Goal: Check status: Check status

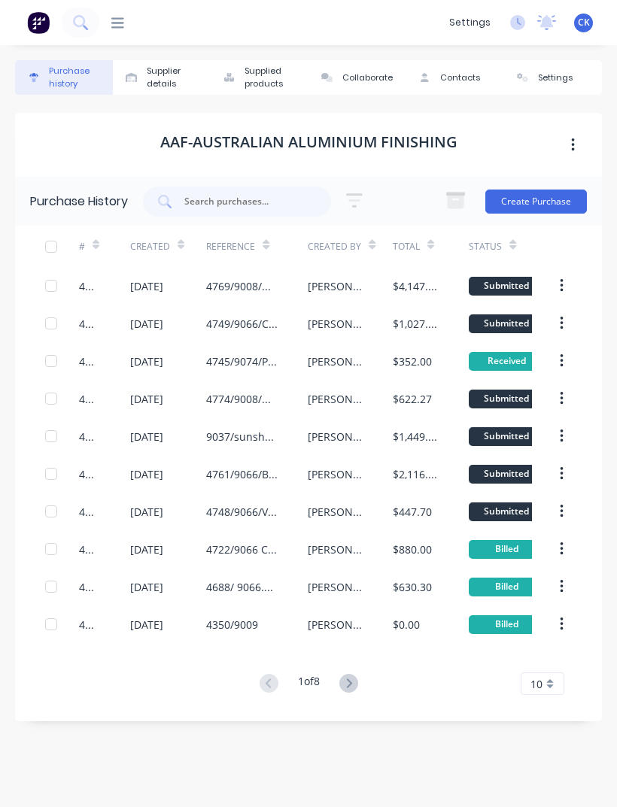
click at [126, 16] on div "dashboard products Product Catalogue Materials sales Sales Orders Customers Pri…" at bounding box center [270, 22] width 342 height 15
click at [122, 28] on icon at bounding box center [117, 22] width 13 height 11
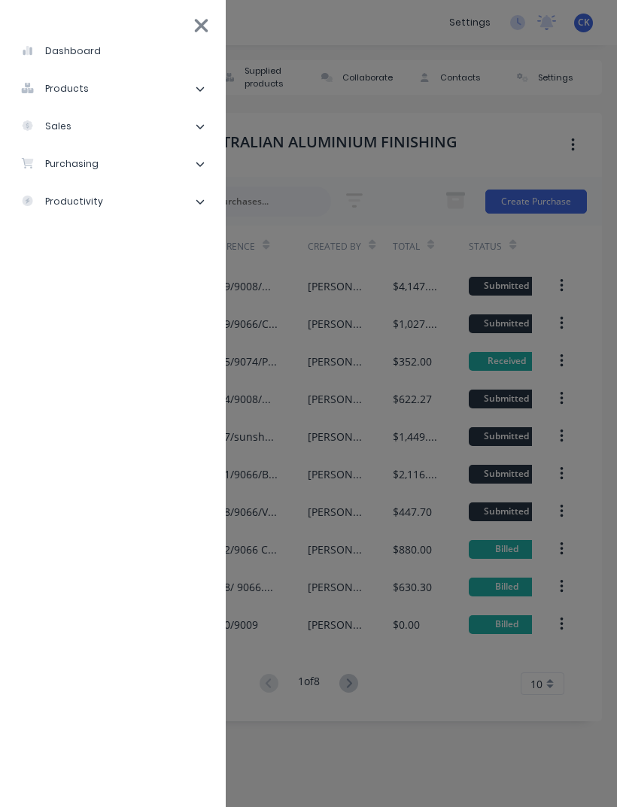
click at [144, 160] on li "purchasing" at bounding box center [113, 164] width 202 height 38
click at [141, 195] on li "Purchase Orders" at bounding box center [118, 202] width 189 height 38
click at [111, 217] on li "Purchase Orders" at bounding box center [118, 202] width 189 height 38
click at [122, 202] on div "Purchase Orders" at bounding box center [85, 202] width 104 height 14
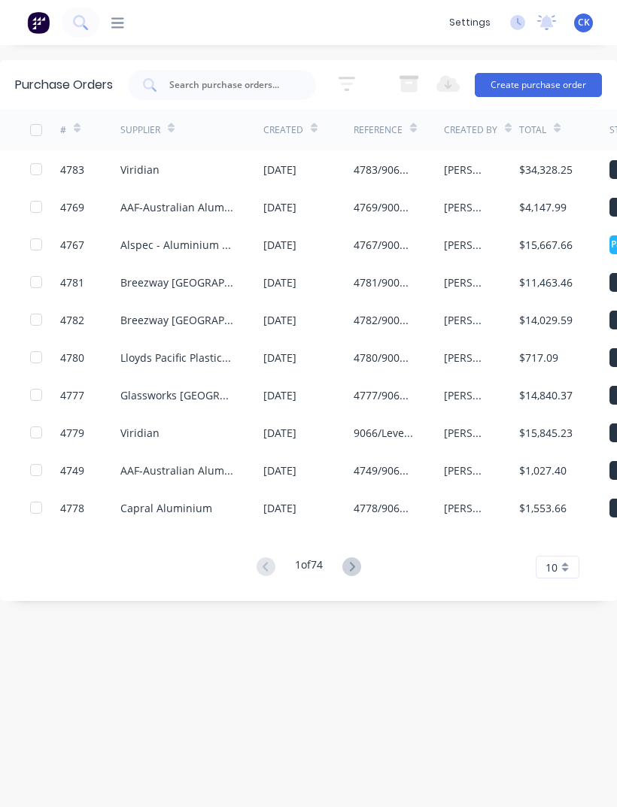
click at [258, 92] on input "text" at bounding box center [230, 84] width 125 height 15
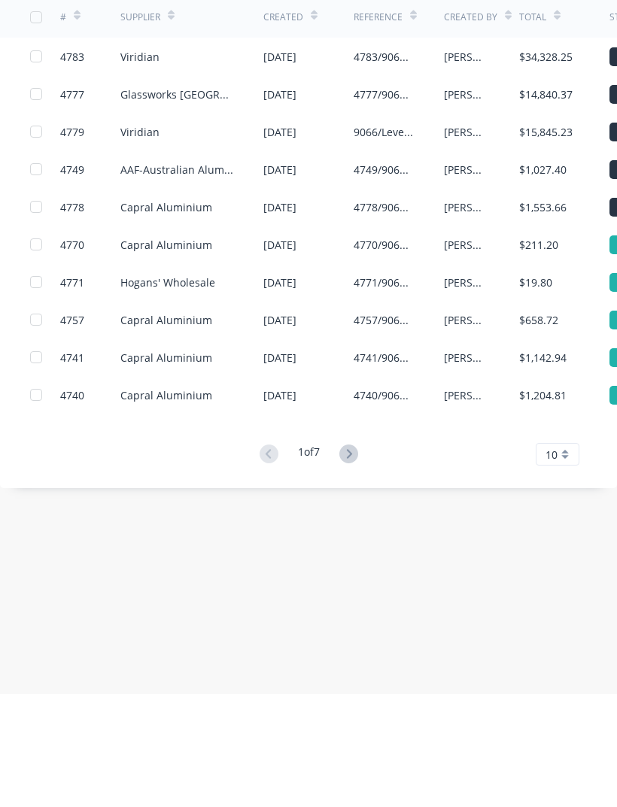
type input "9066"
click at [354, 557] on icon at bounding box center [348, 566] width 19 height 19
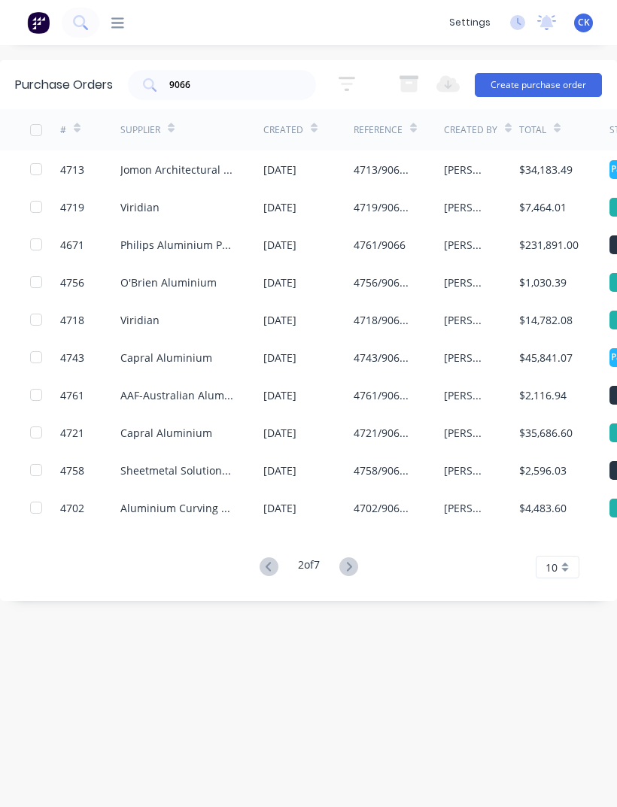
click at [311, 123] on icon at bounding box center [314, 128] width 7 height 11
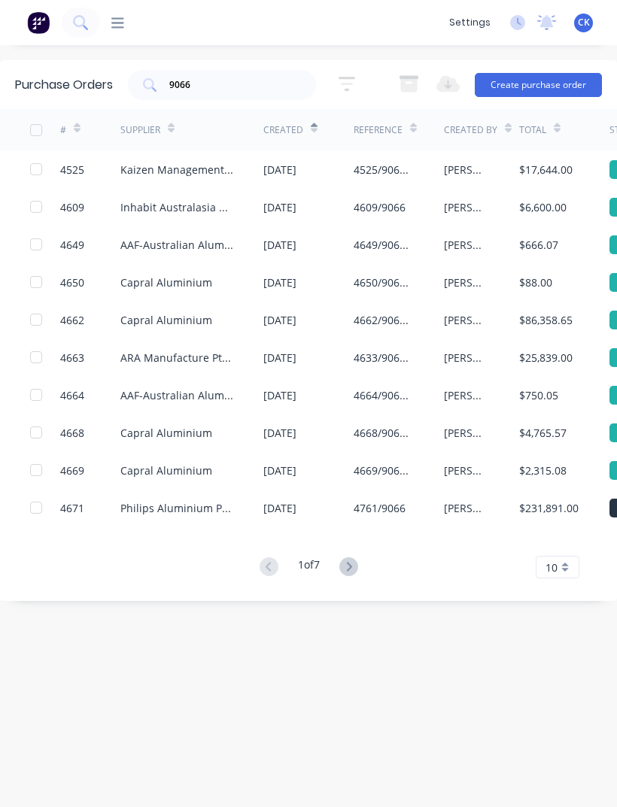
click at [315, 123] on icon at bounding box center [314, 128] width 7 height 11
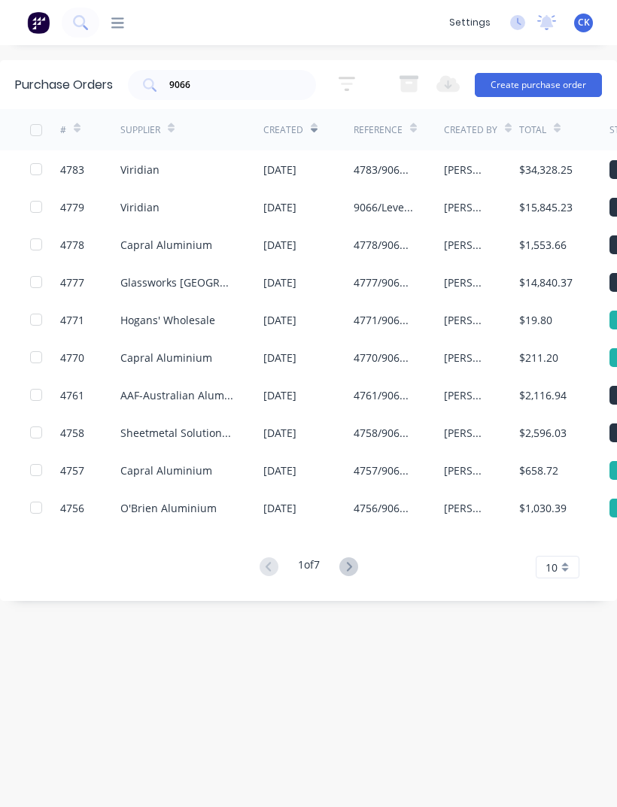
click at [346, 557] on icon at bounding box center [348, 566] width 19 height 19
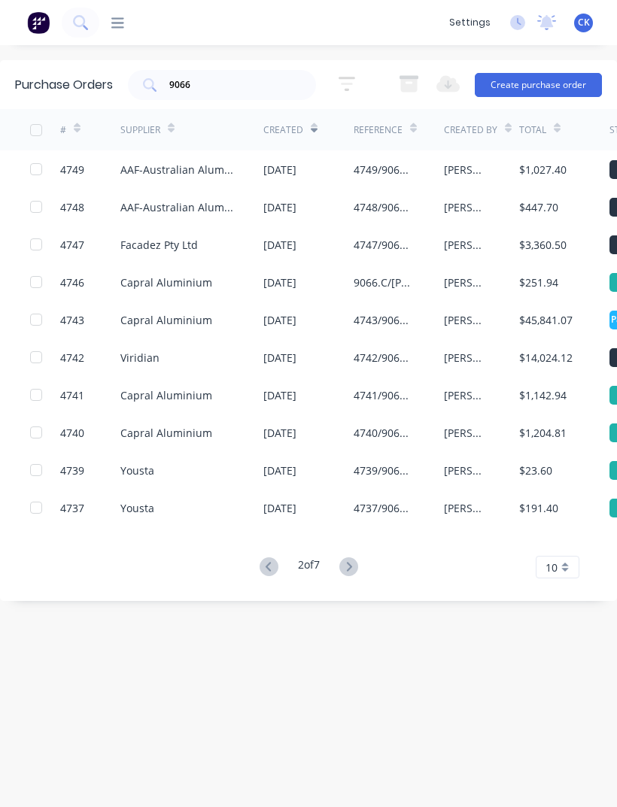
click at [438, 301] on div "4743/9066 C. [PERSON_NAME] Internal Material in [GEOGRAPHIC_DATA]" at bounding box center [398, 320] width 90 height 38
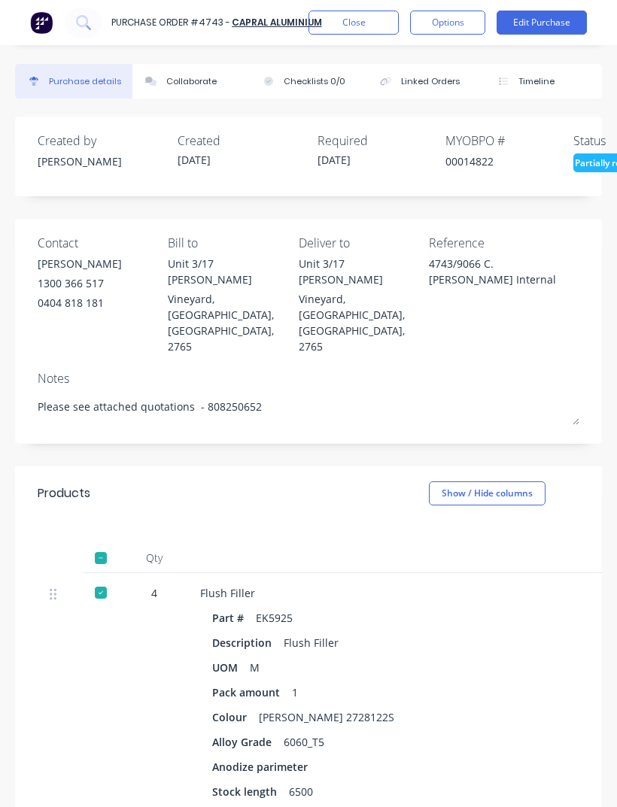
click at [380, 16] on button "Close" at bounding box center [353, 23] width 90 height 24
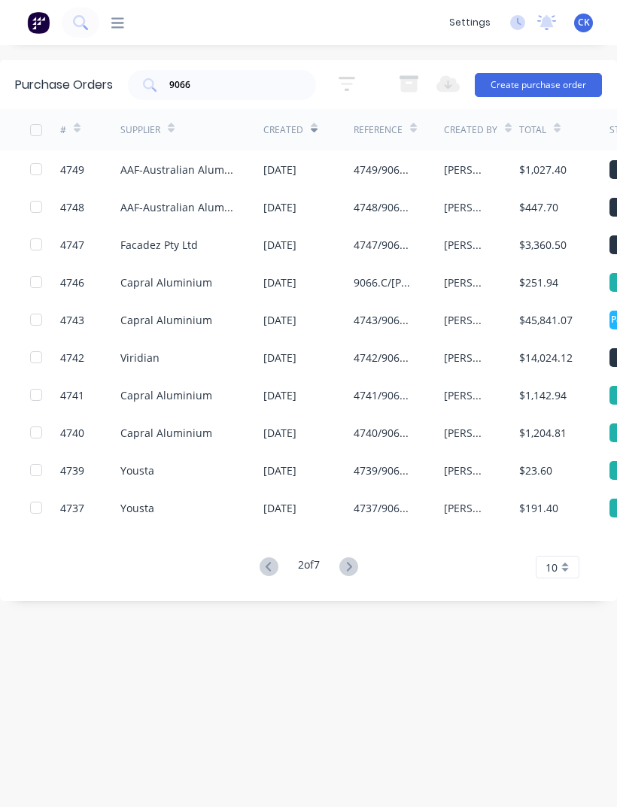
click at [354, 557] on icon at bounding box center [348, 566] width 19 height 19
click at [447, 414] on div "[PERSON_NAME]" at bounding box center [481, 433] width 75 height 38
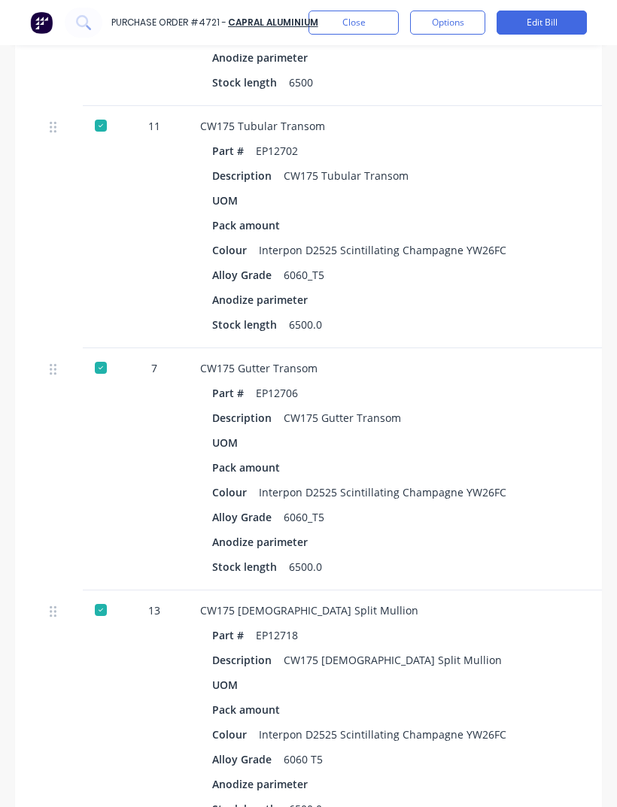
scroll to position [938, 0]
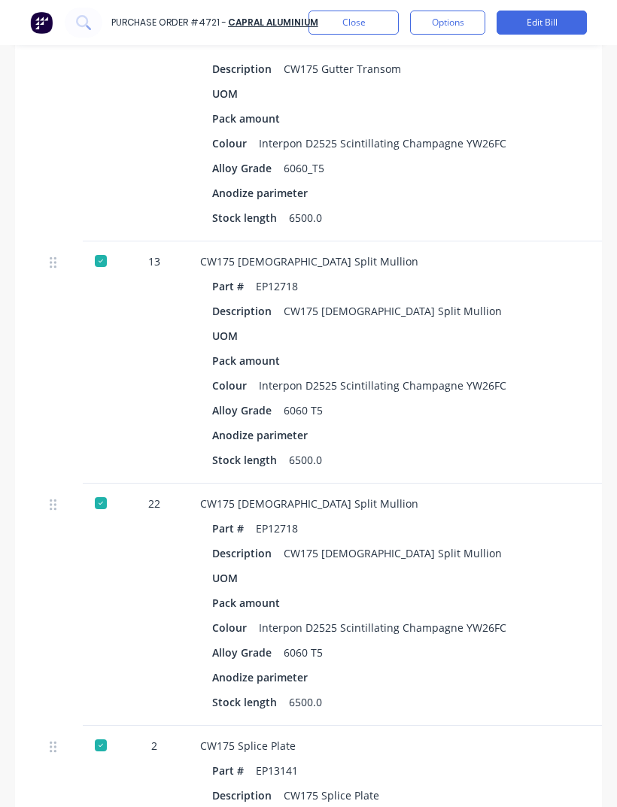
click at [553, 347] on div "Part # EP12718 Description CW175 [DEMOGRAPHIC_DATA] Split Mullion UOM Pack amou…" at bounding box center [526, 372] width 653 height 195
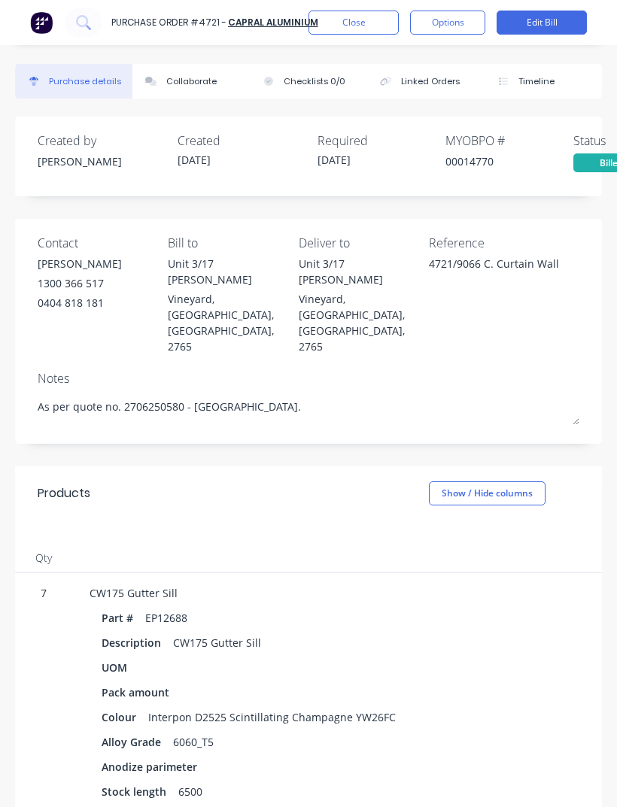
scroll to position [0, 0]
type textarea "x"
click at [360, 28] on button "Close" at bounding box center [353, 23] width 90 height 24
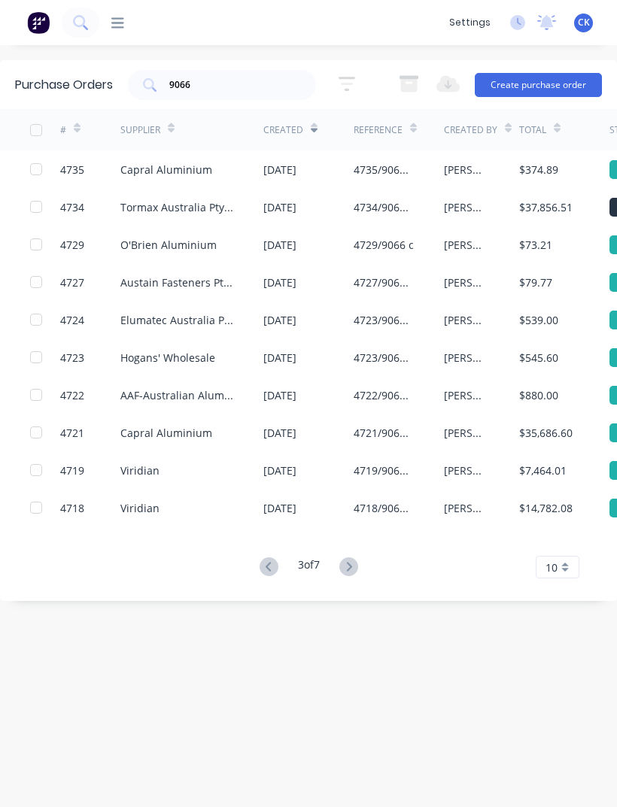
click at [253, 77] on input "9066" at bounding box center [230, 84] width 125 height 15
type input "9"
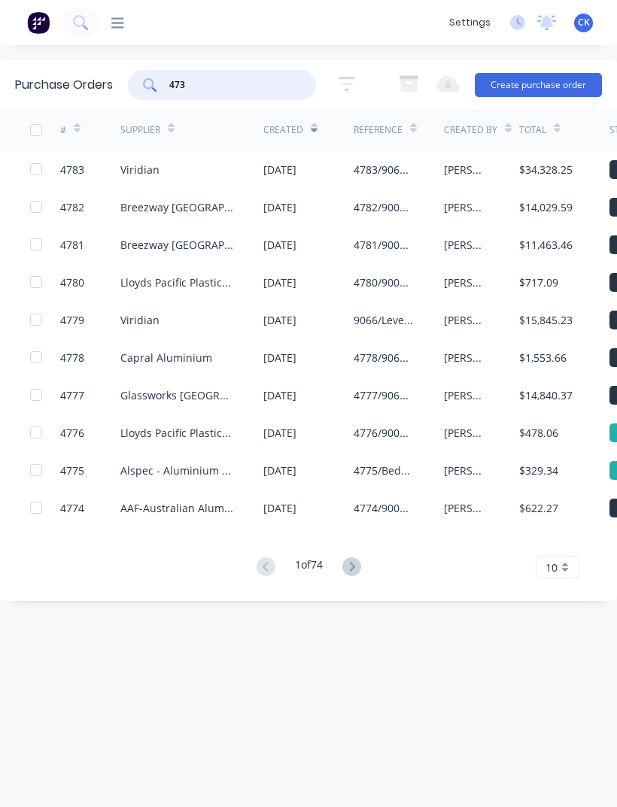
type input "4732"
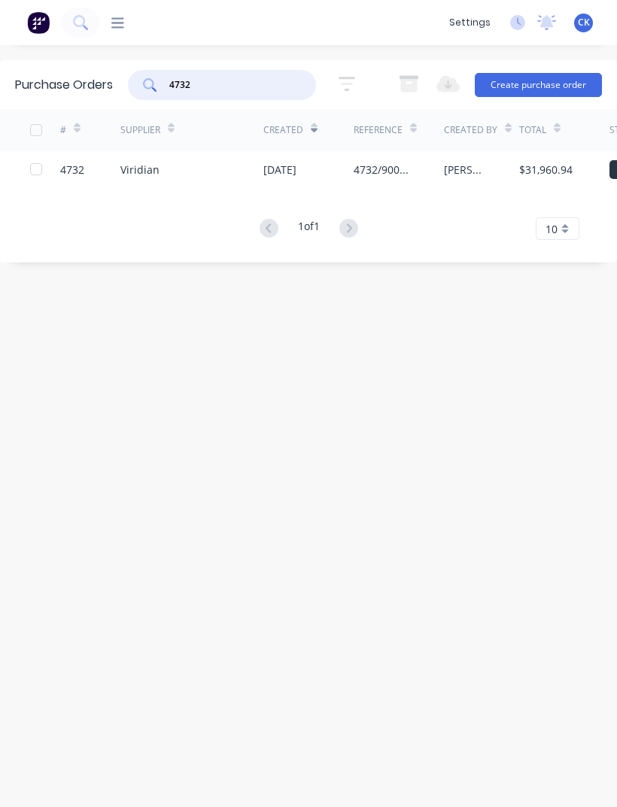
click at [561, 150] on div "$31,960.94" at bounding box center [564, 169] width 90 height 38
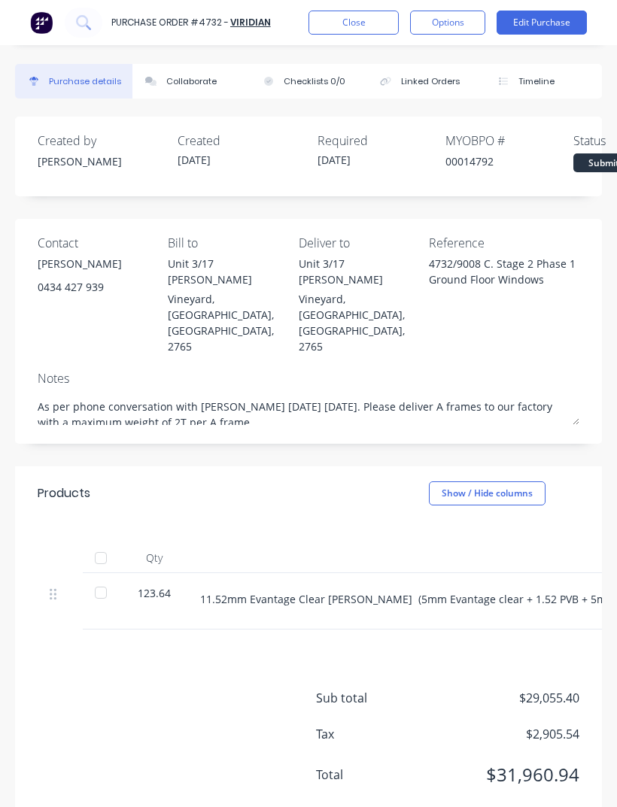
type textarea "x"
